Goal: Information Seeking & Learning: Learn about a topic

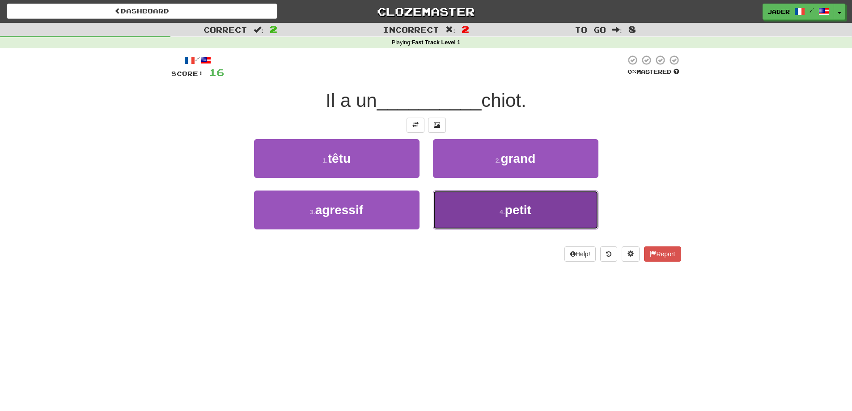
click at [527, 213] on span "petit" at bounding box center [518, 210] width 26 height 14
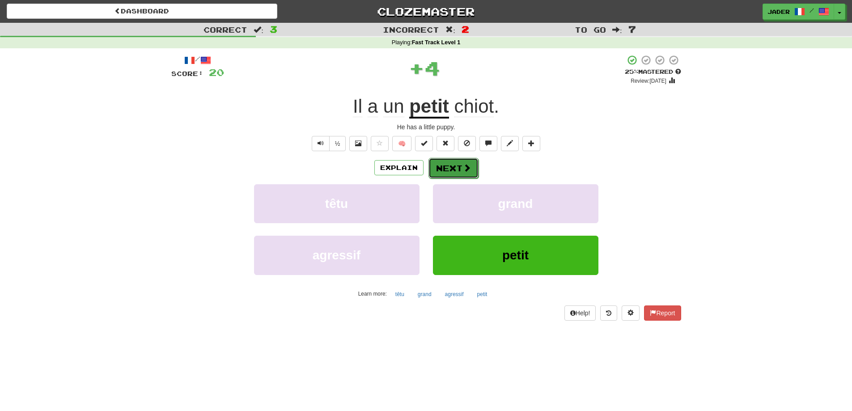
click at [461, 166] on button "Next" at bounding box center [454, 168] width 50 height 21
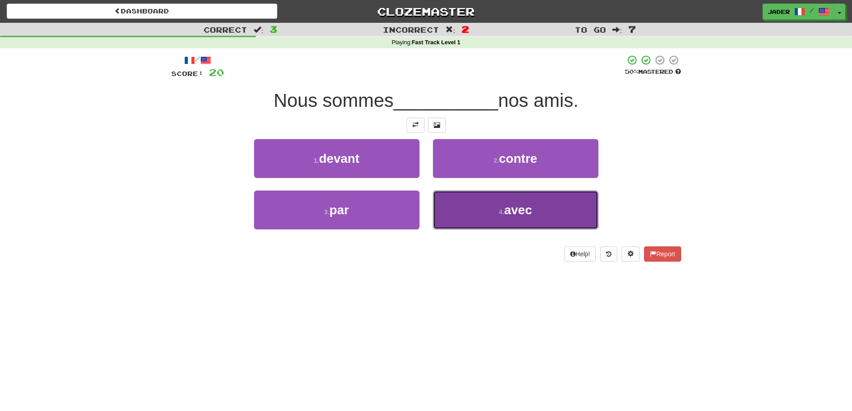
click at [515, 207] on span "avec" at bounding box center [518, 210] width 28 height 14
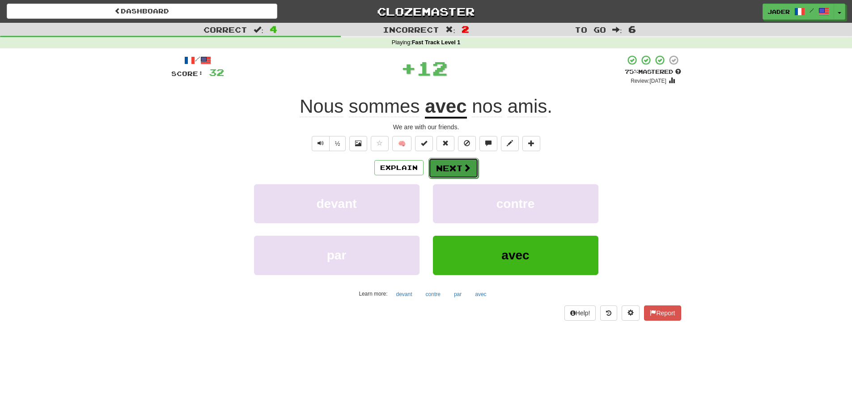
click at [448, 164] on button "Next" at bounding box center [454, 168] width 50 height 21
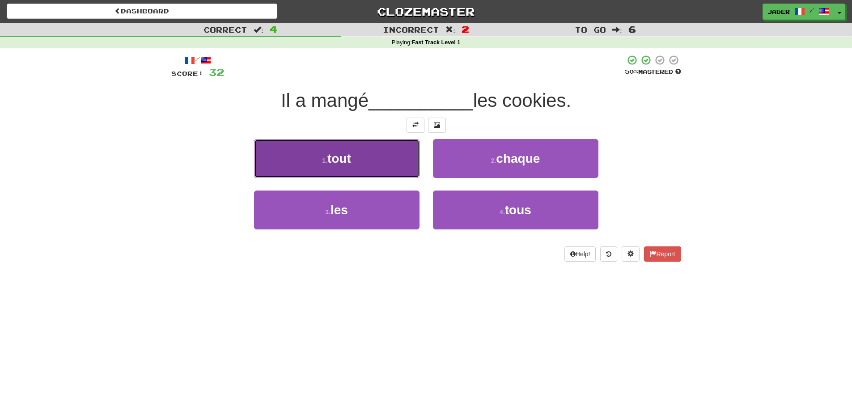
click at [341, 155] on span "tout" at bounding box center [340, 159] width 24 height 14
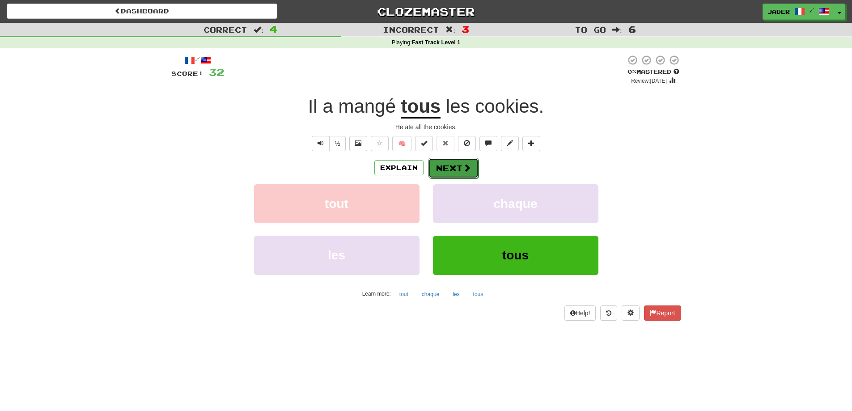
click at [447, 173] on button "Next" at bounding box center [454, 168] width 50 height 21
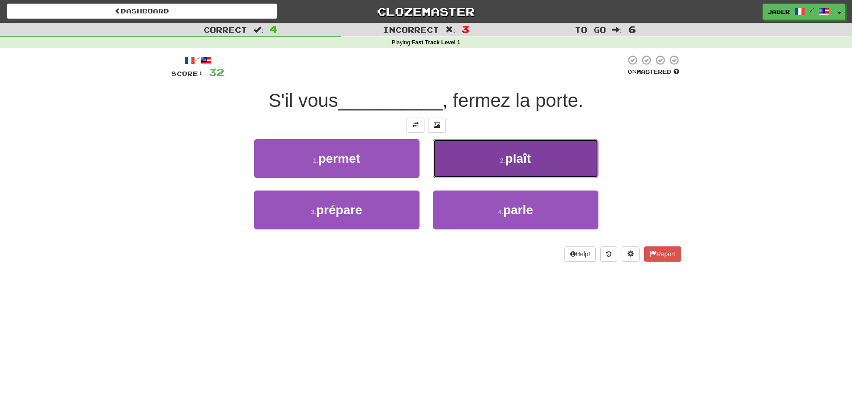
click at [533, 155] on button "2 . plaît" at bounding box center [516, 158] width 166 height 39
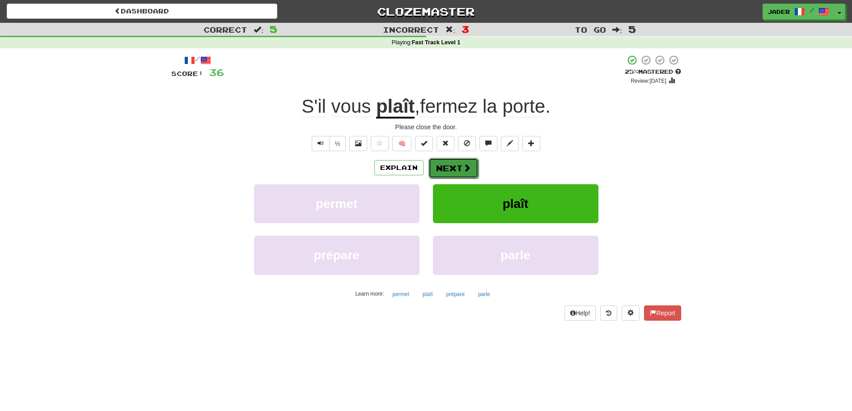
click at [456, 167] on button "Next" at bounding box center [454, 168] width 50 height 21
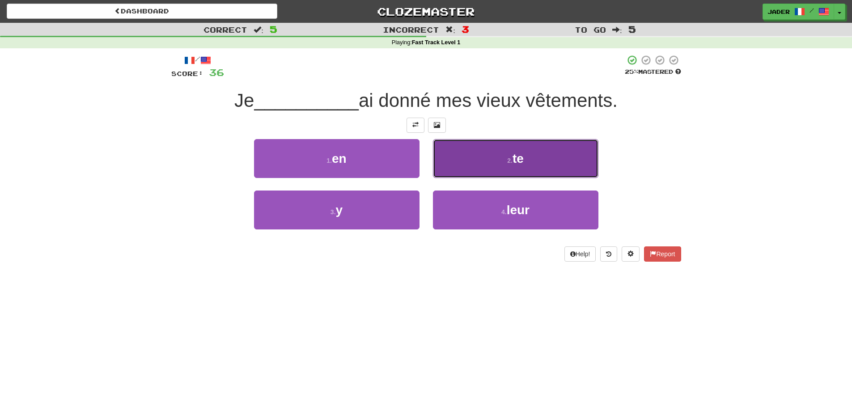
click at [542, 159] on button "2 . te" at bounding box center [516, 158] width 166 height 39
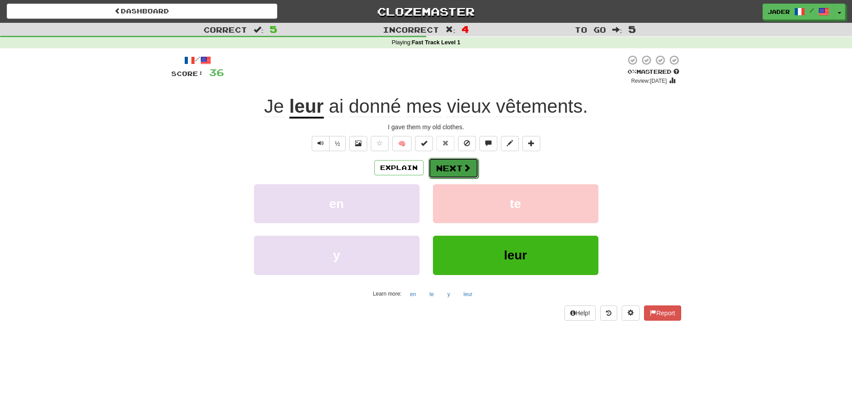
click at [452, 167] on button "Next" at bounding box center [454, 168] width 50 height 21
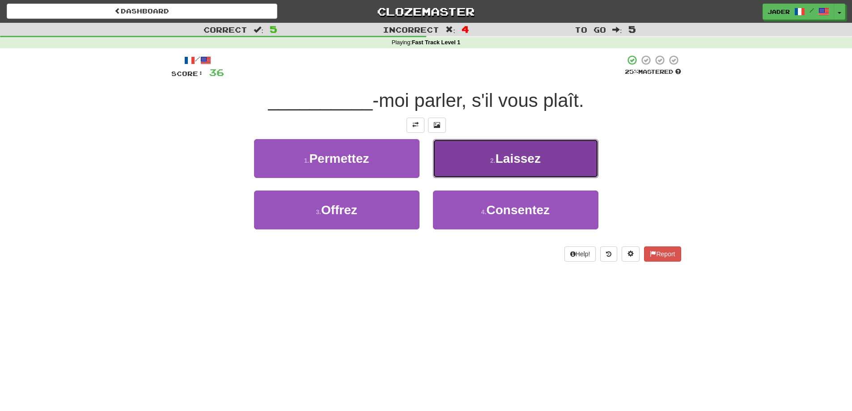
click at [550, 157] on button "2 . [GEOGRAPHIC_DATA]" at bounding box center [516, 158] width 166 height 39
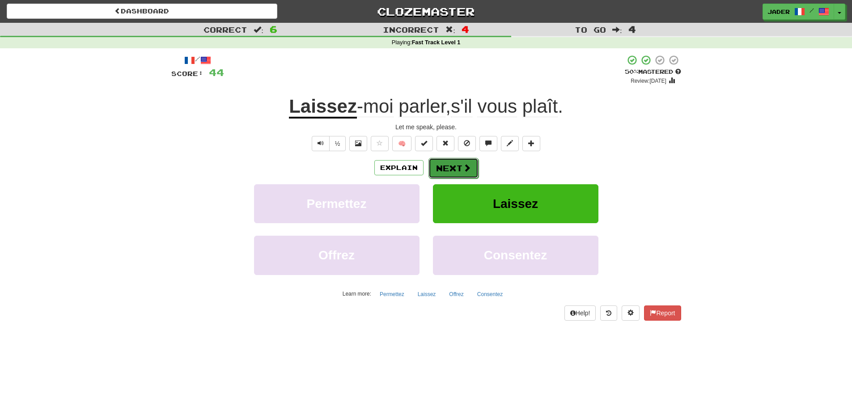
click at [455, 170] on button "Next" at bounding box center [454, 168] width 50 height 21
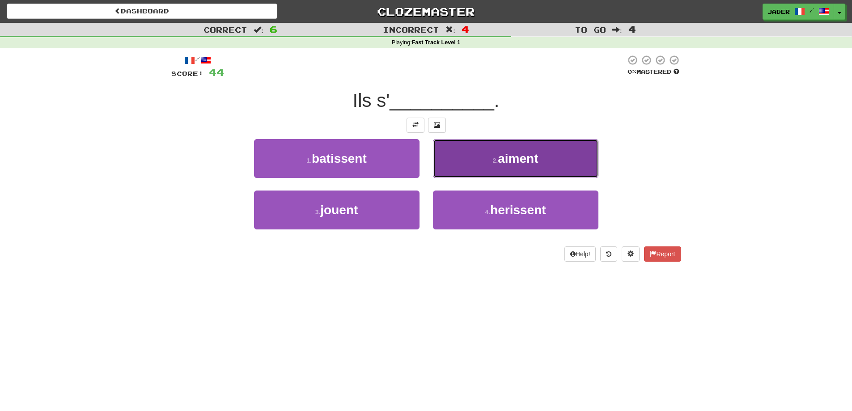
click at [522, 158] on span "aiment" at bounding box center [518, 159] width 40 height 14
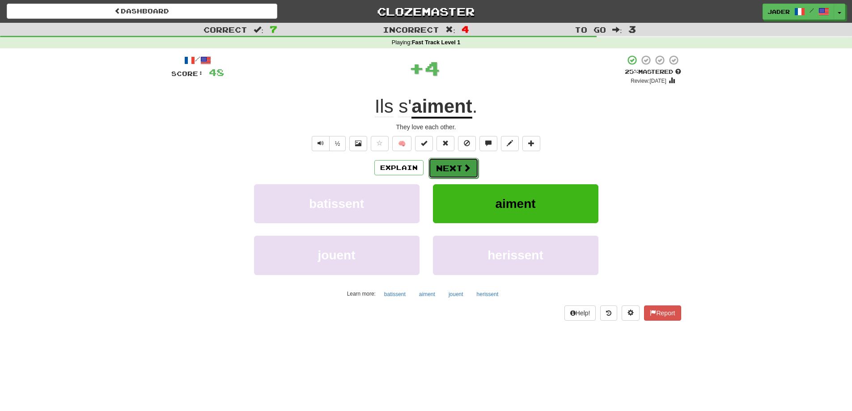
click at [448, 169] on button "Next" at bounding box center [454, 168] width 50 height 21
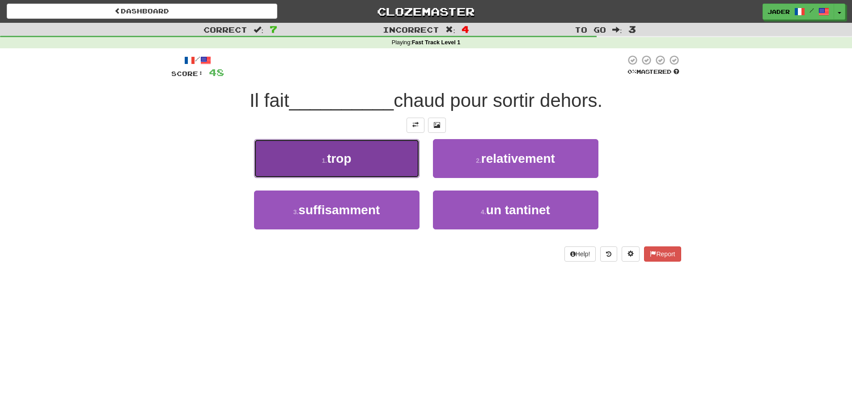
click at [322, 162] on small "1 ." at bounding box center [324, 160] width 5 height 7
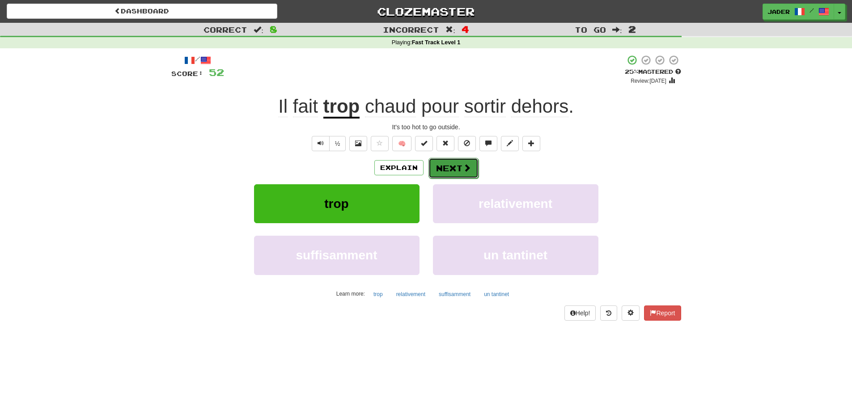
click at [447, 166] on button "Next" at bounding box center [454, 168] width 50 height 21
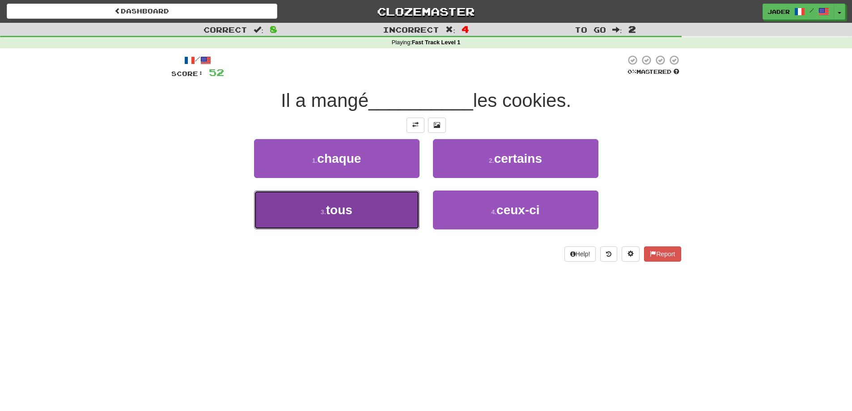
click at [368, 207] on button "3 . tous" at bounding box center [337, 210] width 166 height 39
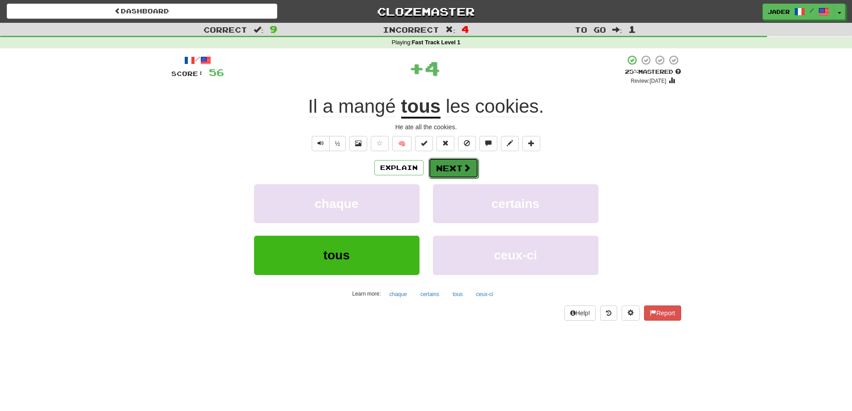
click at [456, 159] on button "Next" at bounding box center [454, 168] width 50 height 21
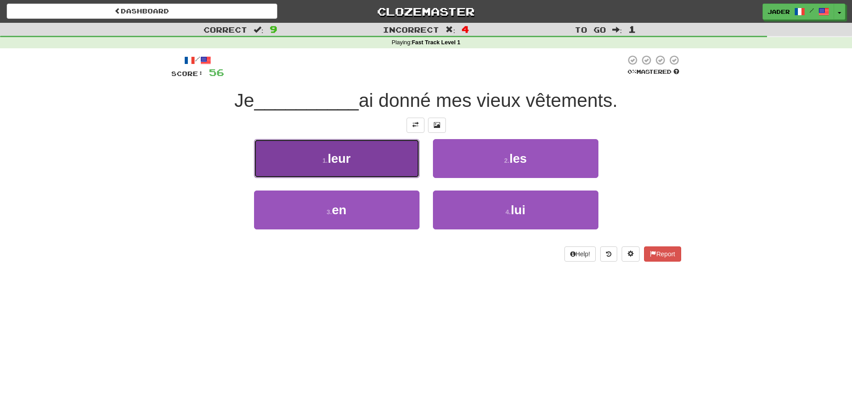
click at [346, 163] on span "leur" at bounding box center [339, 159] width 23 height 14
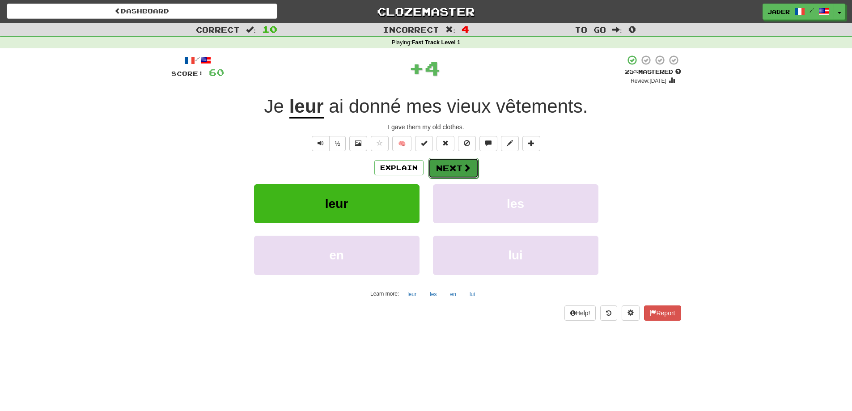
click at [450, 172] on button "Next" at bounding box center [454, 168] width 50 height 21
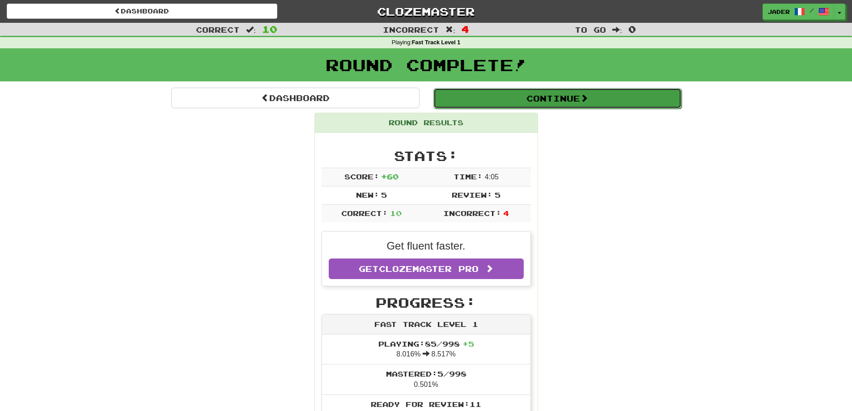
click at [554, 98] on button "Continue" at bounding box center [558, 98] width 248 height 21
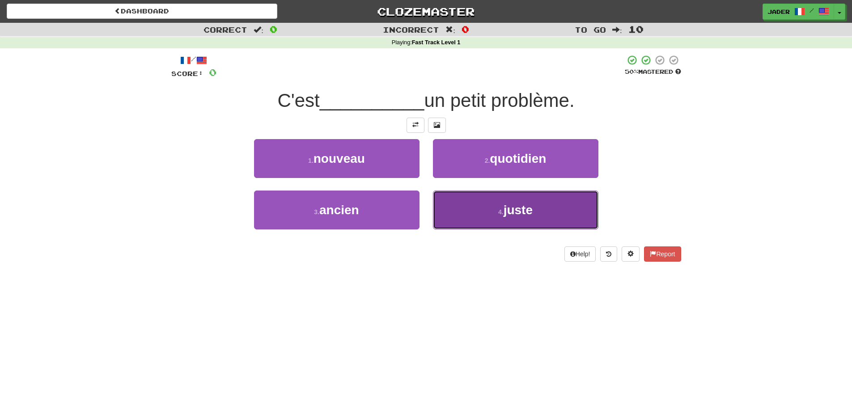
click at [525, 213] on span "juste" at bounding box center [518, 210] width 29 height 14
